Goal: Task Accomplishment & Management: Manage account settings

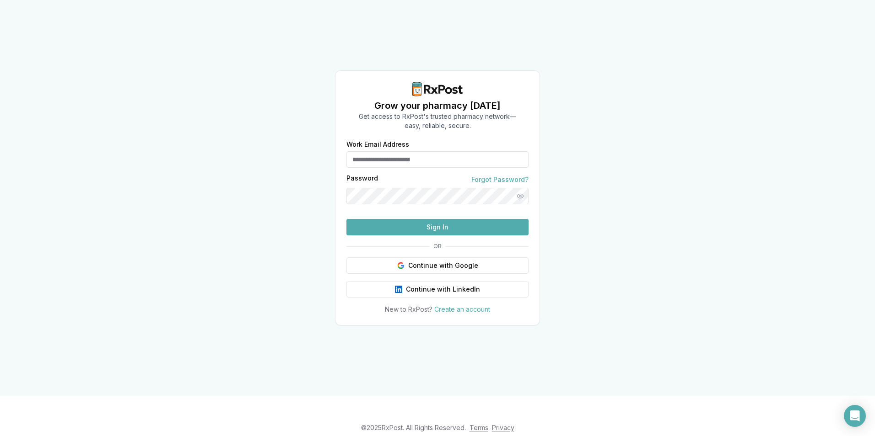
click at [406, 151] on input "Work Email Address" at bounding box center [437, 159] width 182 height 16
click at [455, 236] on button "Sign In" at bounding box center [437, 227] width 182 height 16
click at [453, 151] on input "**********" at bounding box center [437, 159] width 182 height 16
type input "**********"
click at [0, 76] on html "**********" at bounding box center [437, 218] width 875 height 436
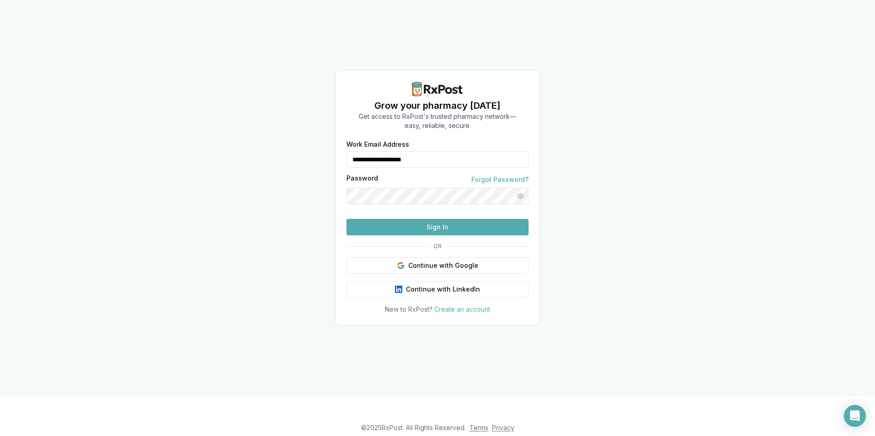
click at [465, 236] on button "Sign In" at bounding box center [437, 227] width 182 height 16
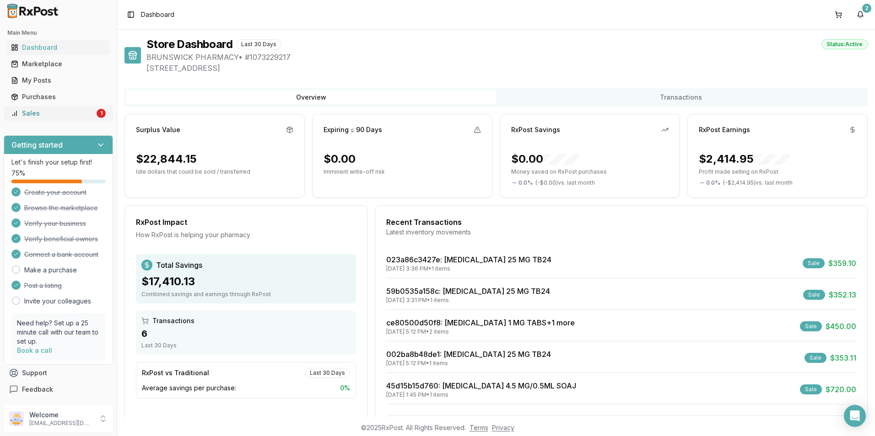
click at [59, 118] on link "Sales 1" at bounding box center [58, 113] width 102 height 16
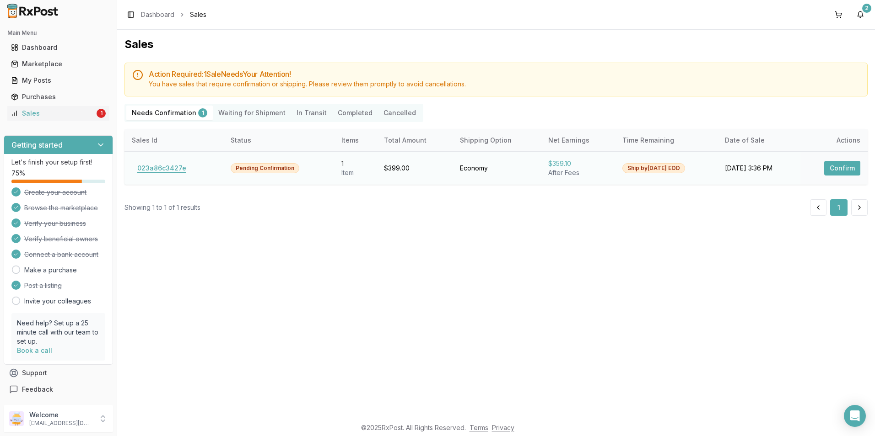
click at [165, 170] on button "023a86c3427e" at bounding box center [162, 168] width 60 height 15
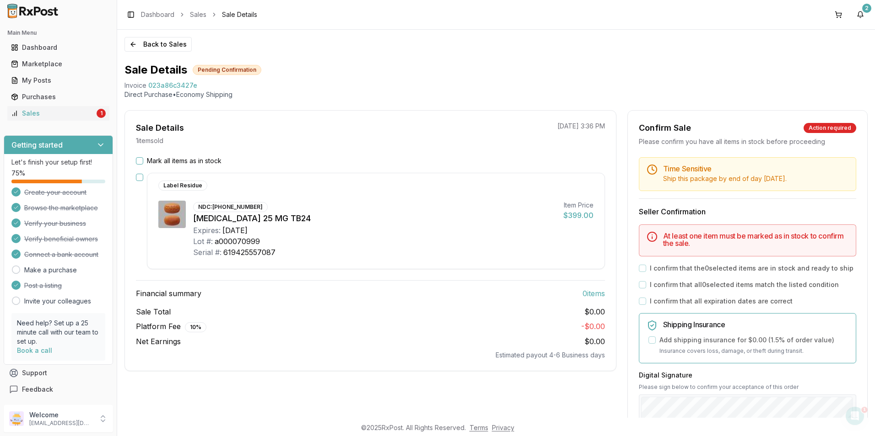
click at [139, 157] on div "Mark all items as in stock" at bounding box center [370, 160] width 469 height 9
click at [141, 178] on button "button" at bounding box center [139, 177] width 7 height 7
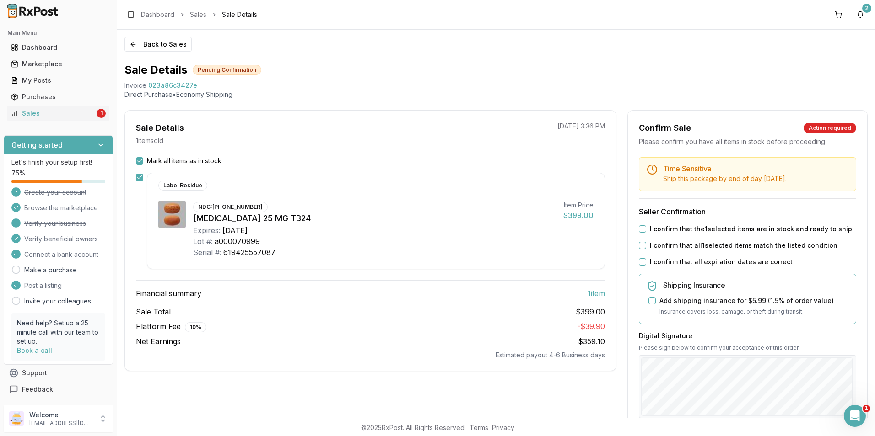
click at [639, 231] on button "I confirm that the 1 selected items are in stock and ready to ship" at bounding box center [642, 229] width 7 height 7
click at [643, 248] on button "I confirm that all 1 selected items match the listed condition" at bounding box center [642, 245] width 7 height 7
drag, startPoint x: 640, startPoint y: 263, endPoint x: 646, endPoint y: 277, distance: 15.1
click at [640, 265] on button "I confirm that all expiration dates are correct" at bounding box center [642, 261] width 7 height 7
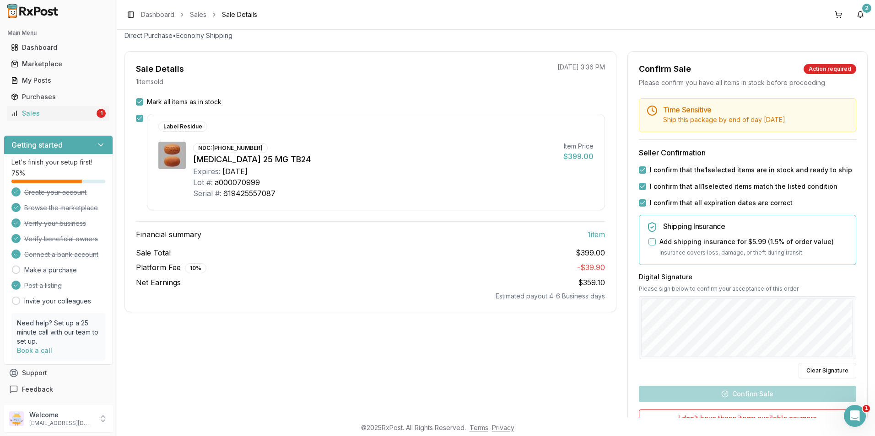
scroll to position [91, 0]
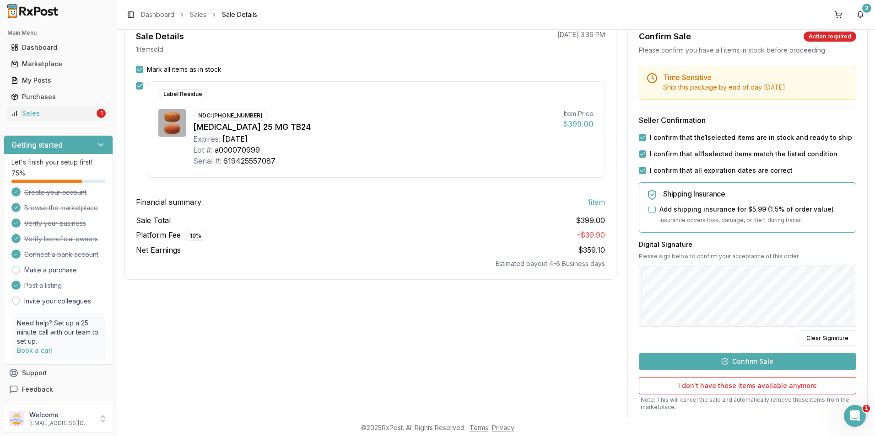
click at [752, 357] on button "Confirm Sale" at bounding box center [747, 362] width 217 height 16
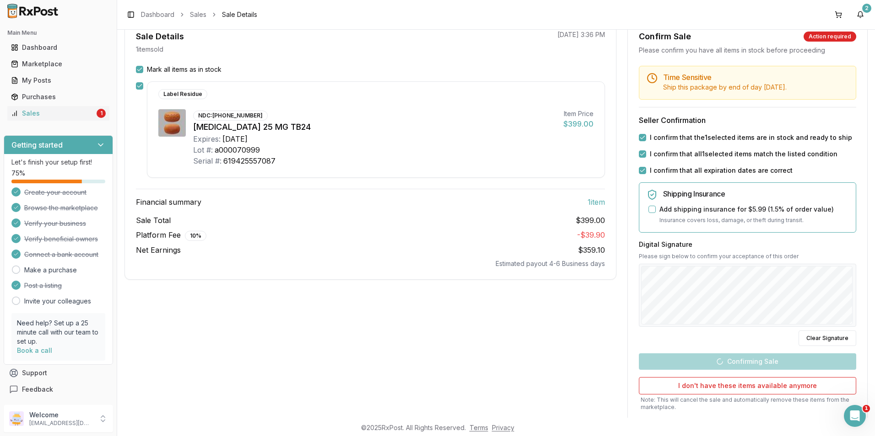
scroll to position [0, 0]
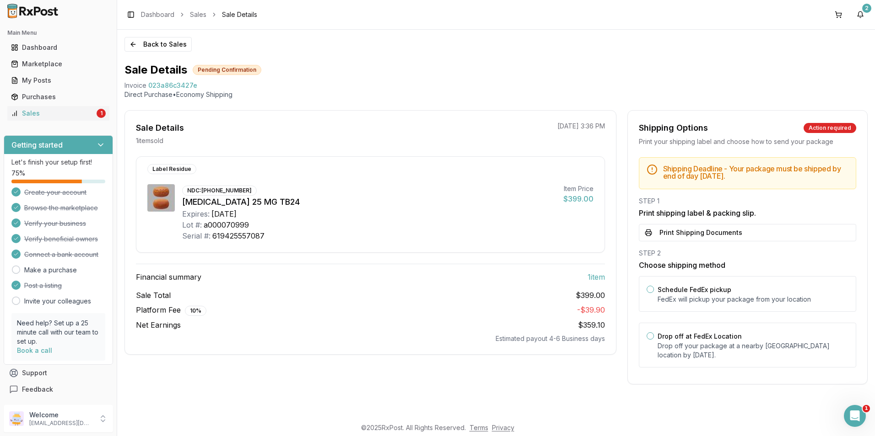
click at [702, 236] on button "Print Shipping Documents" at bounding box center [747, 232] width 217 height 17
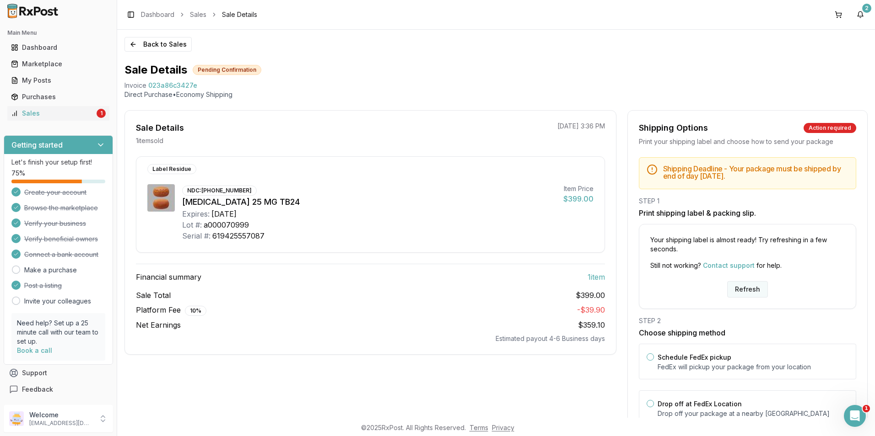
click at [745, 293] on button "Refresh" at bounding box center [747, 289] width 41 height 16
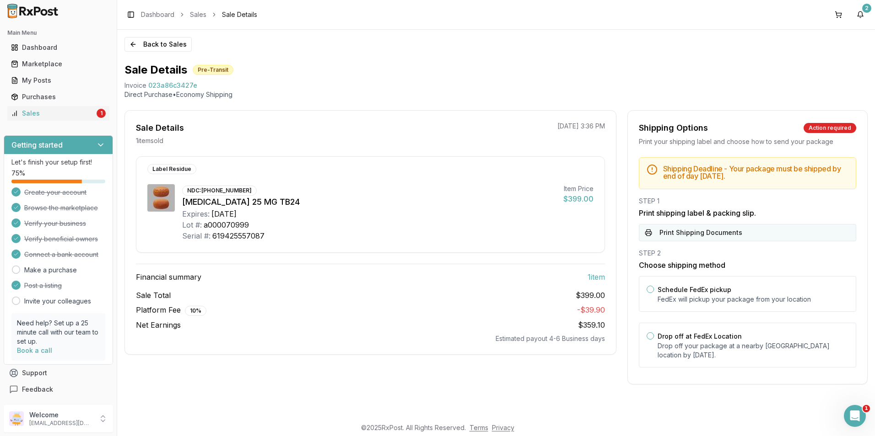
click at [707, 232] on button "Print Shipping Documents" at bounding box center [747, 232] width 217 height 17
click at [65, 417] on p "Welcome" at bounding box center [61, 415] width 64 height 9
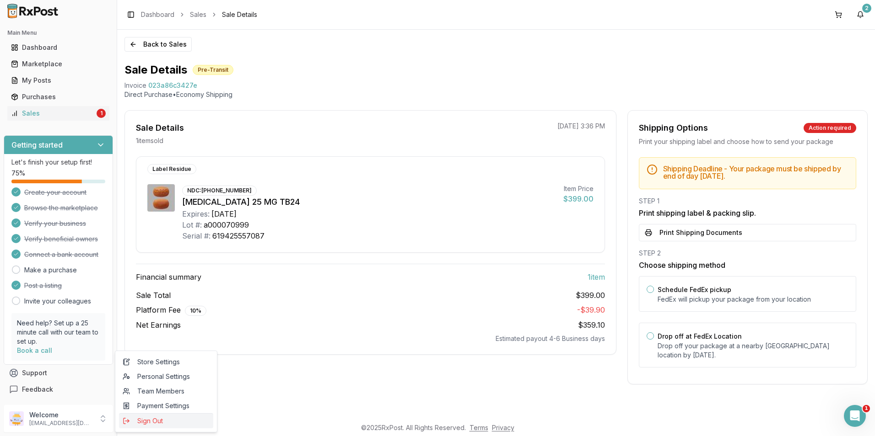
click at [147, 421] on span "Sign Out" at bounding box center [166, 421] width 87 height 9
